Goal: Go to known website: Access a specific website the user already knows

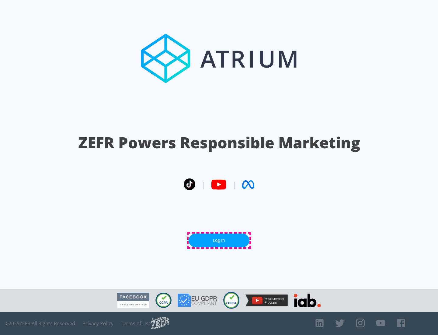
click at [219, 240] on link "Log In" at bounding box center [219, 240] width 61 height 14
